Goal: Task Accomplishment & Management: Use online tool/utility

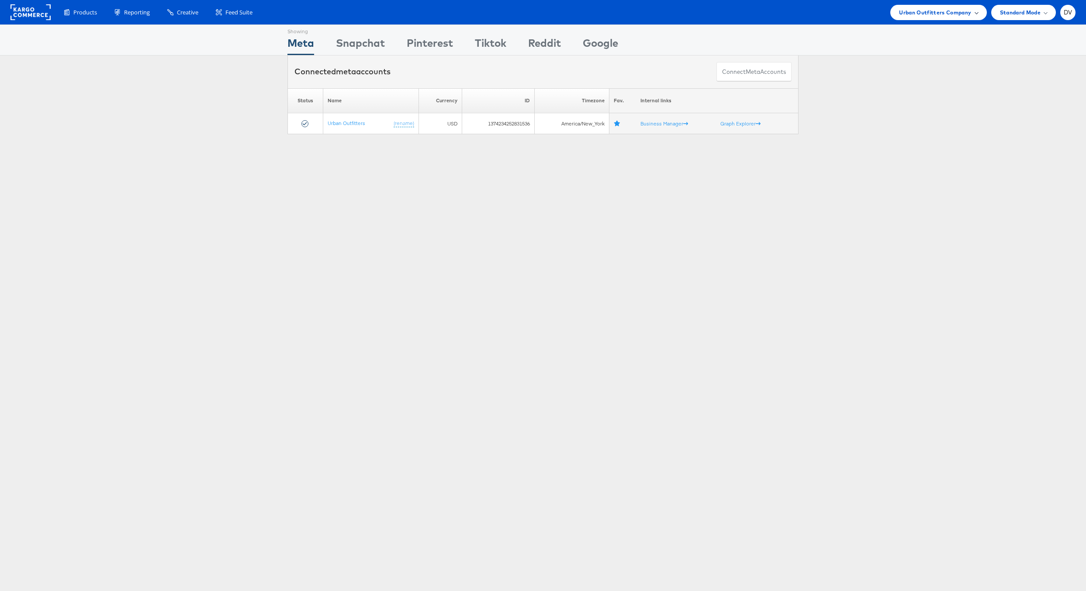
click at [959, 15] on span "Urban Outfitters Company" at bounding box center [935, 12] width 72 height 9
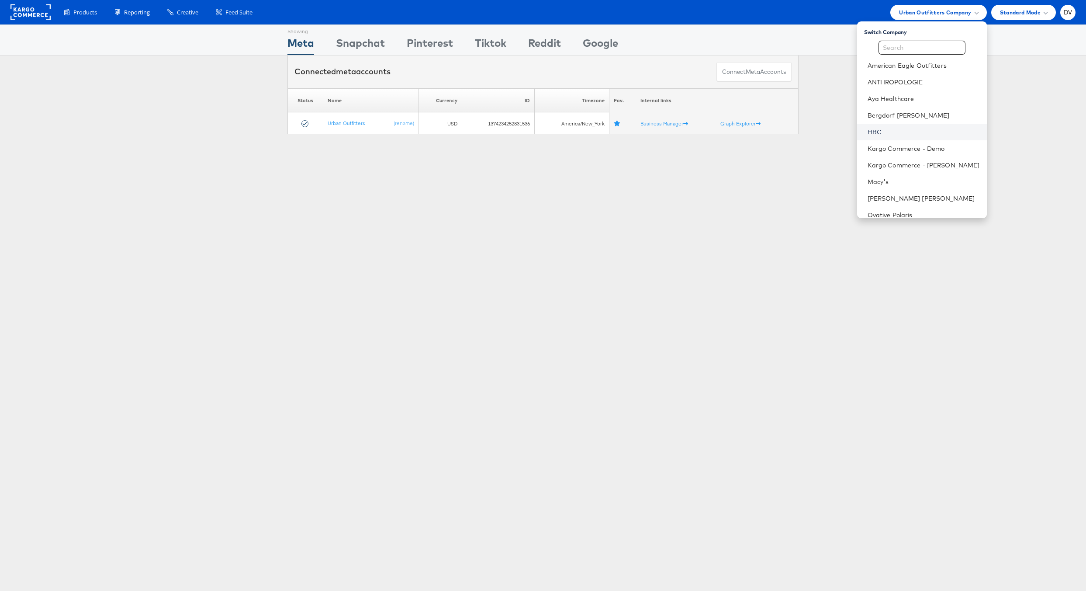
click at [880, 128] on link "HBC" at bounding box center [924, 132] width 112 height 9
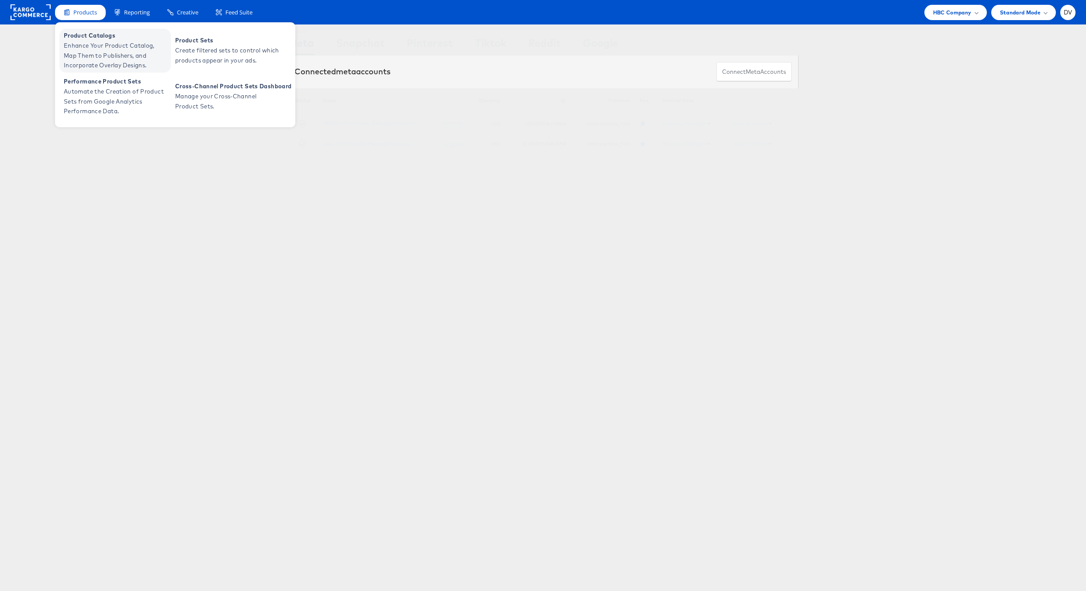
click at [90, 47] on span "Enhance Your Product Catalog, Map Them to Publishers, and Incorporate Overlay D…" at bounding box center [116, 56] width 105 height 30
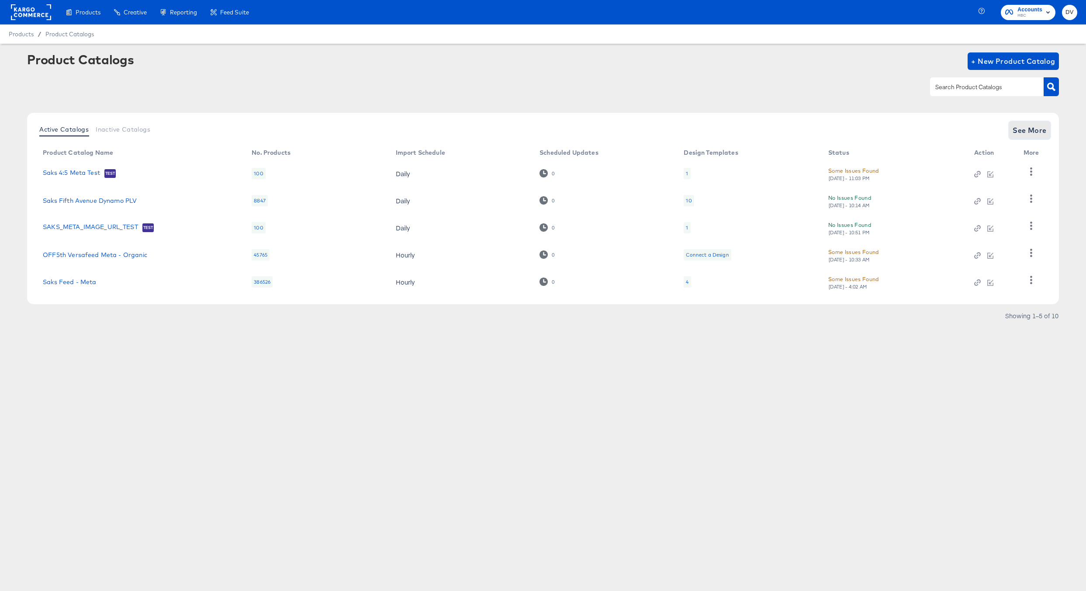
click at [1044, 133] on span "See More" at bounding box center [1030, 130] width 34 height 12
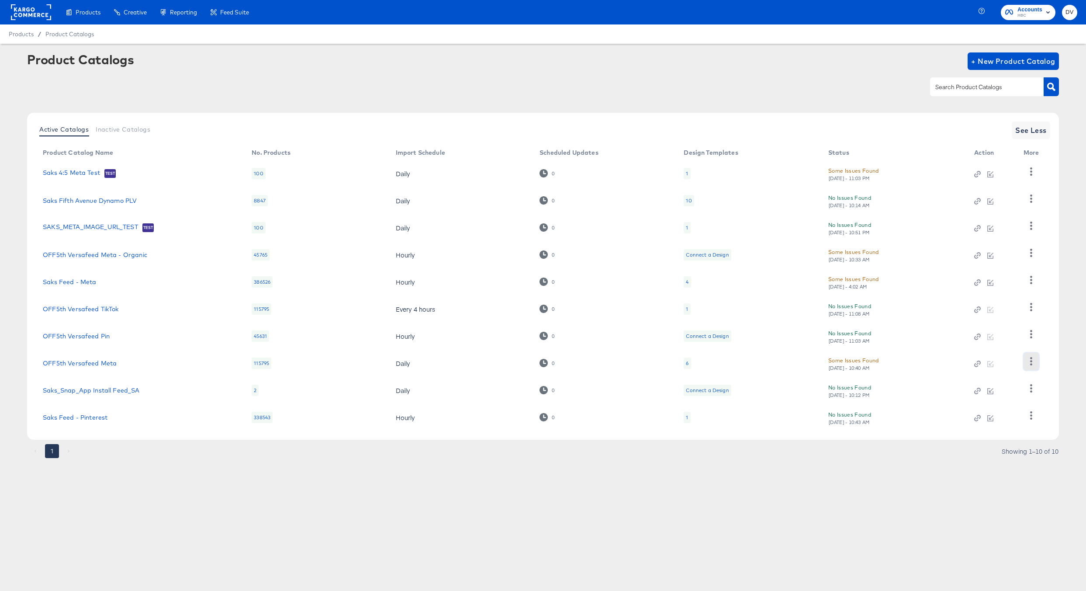
click at [1033, 366] on button "button" at bounding box center [1031, 361] width 15 height 17
click at [990, 301] on div "Business Manager" at bounding box center [995, 304] width 87 height 14
